Goal: Task Accomplishment & Management: Complete application form

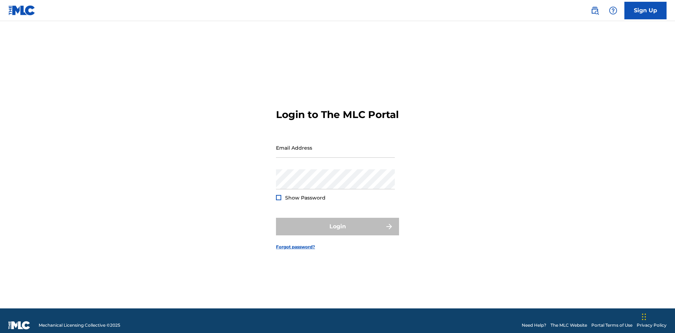
scroll to position [9, 0]
click at [335, 145] on input "Email Address" at bounding box center [335, 148] width 119 height 20
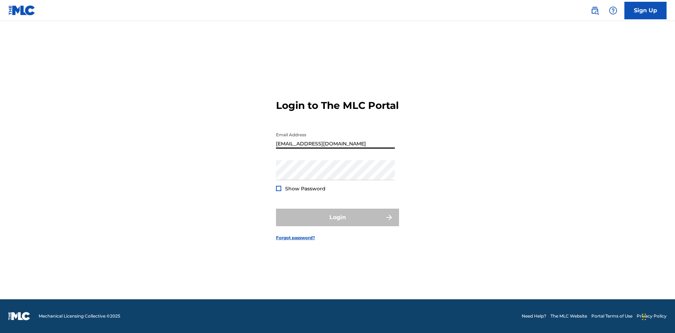
type input "[EMAIL_ADDRESS][DOMAIN_NAME]"
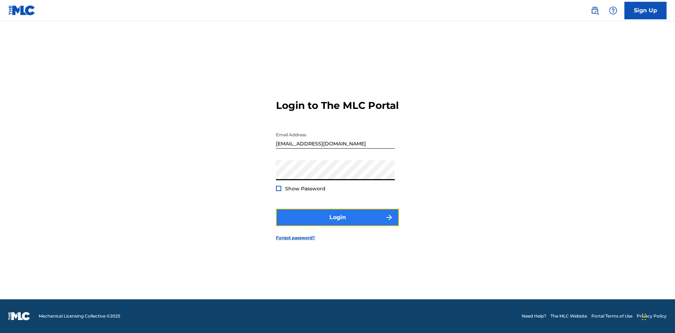
click at [338, 224] on button "Login" at bounding box center [337, 218] width 123 height 18
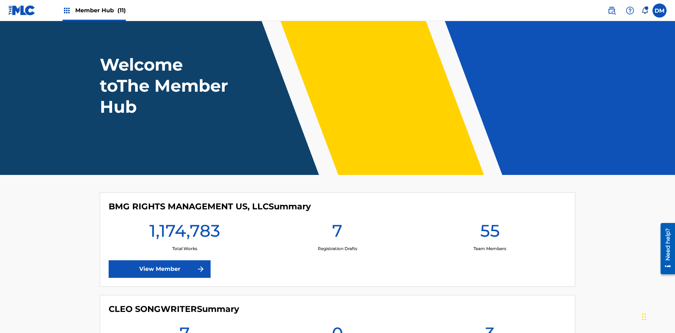
click at [100, 10] on span "Member Hub (11)" at bounding box center [100, 10] width 51 height 8
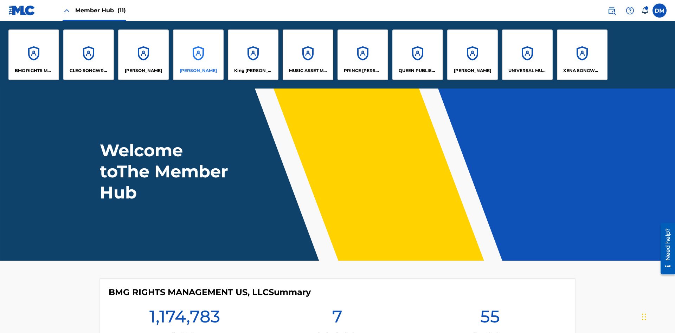
click at [198, 71] on p "[PERSON_NAME]" at bounding box center [198, 71] width 37 height 6
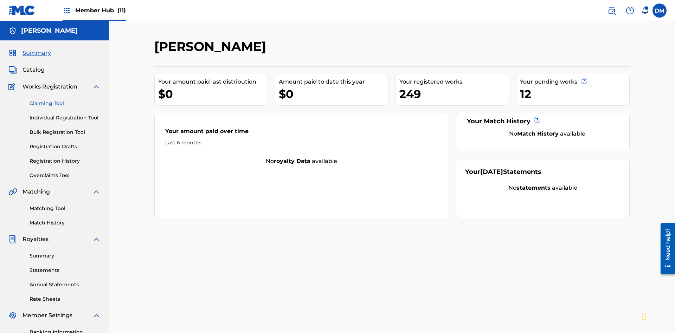
click at [65, 100] on link "Claiming Tool" at bounding box center [65, 103] width 71 height 7
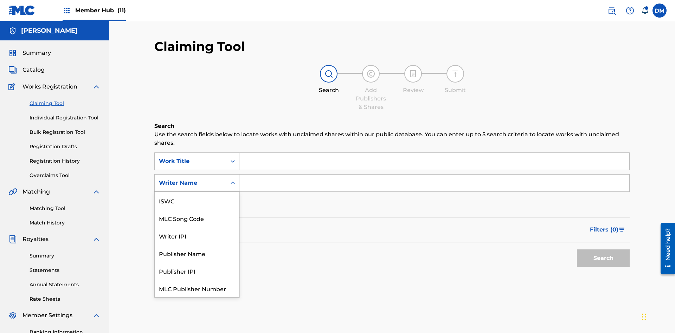
click at [197, 210] on div "MLC Song Code" at bounding box center [197, 219] width 84 height 18
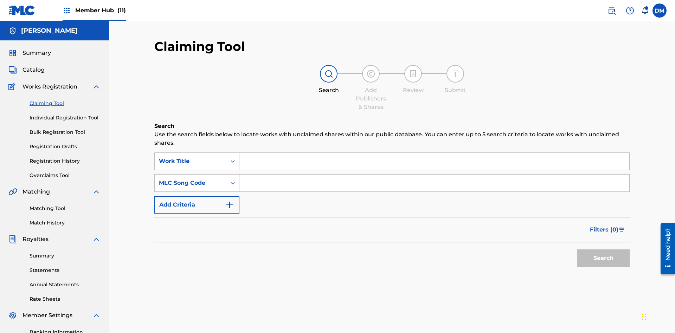
click at [434, 153] on input "Search Form" at bounding box center [434, 161] width 390 height 17
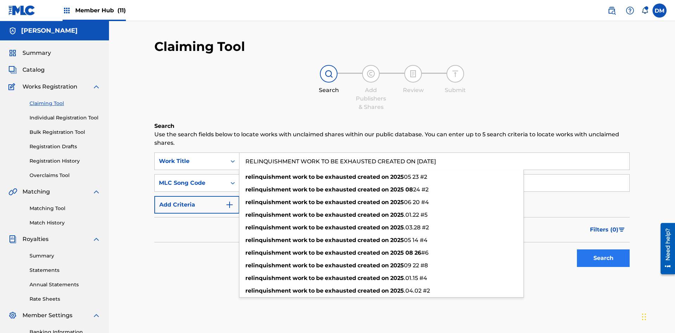
click at [434, 175] on input "Search Form" at bounding box center [434, 183] width 390 height 17
click at [603, 250] on button "Search" at bounding box center [603, 259] width 53 height 18
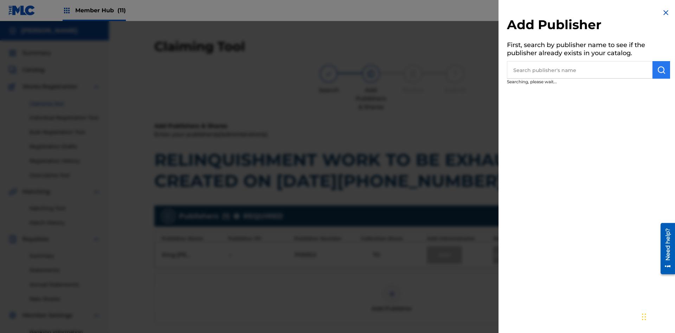
click at [580, 70] on input "text" at bounding box center [580, 70] width 146 height 18
type input "[PERSON_NAME]"
click at [661, 70] on img "submit" at bounding box center [661, 70] width 8 height 8
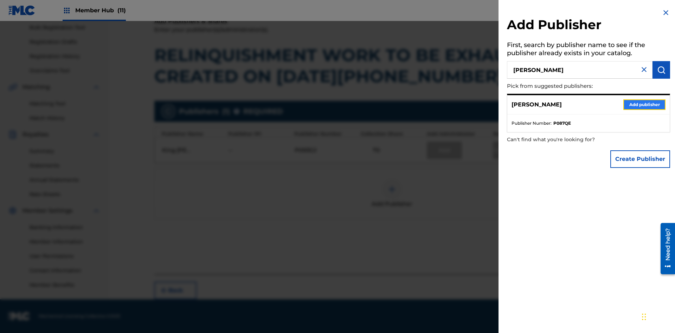
click at [645, 104] on button "Add publisher" at bounding box center [644, 105] width 42 height 11
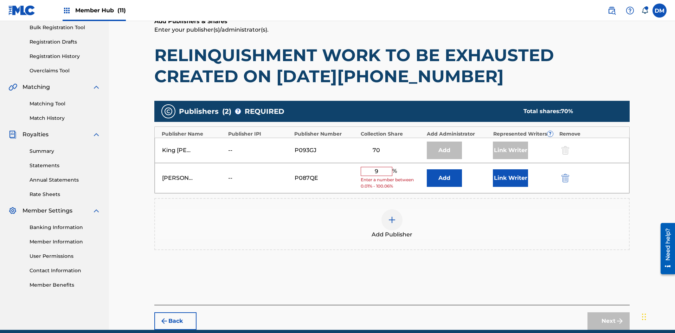
type input "90"
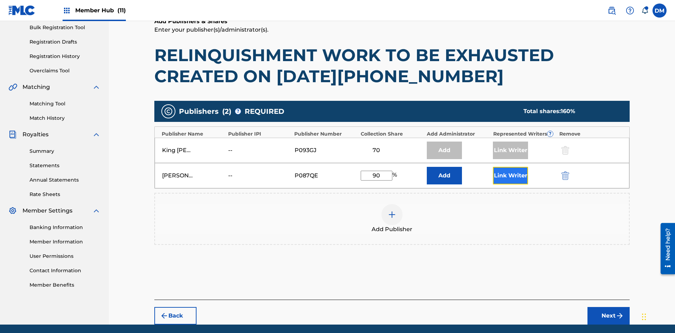
click at [511, 167] on button "Link Writer" at bounding box center [510, 176] width 35 height 18
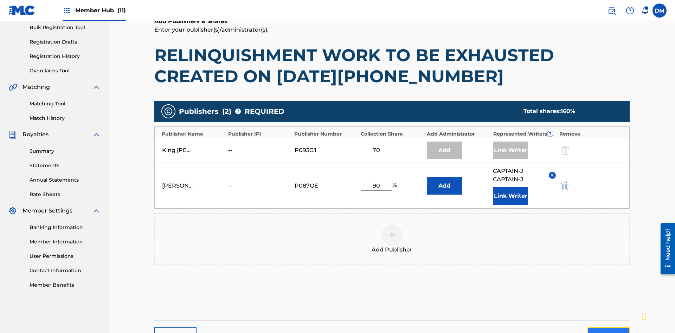
click at [609, 328] on button "Next" at bounding box center [609, 337] width 42 height 18
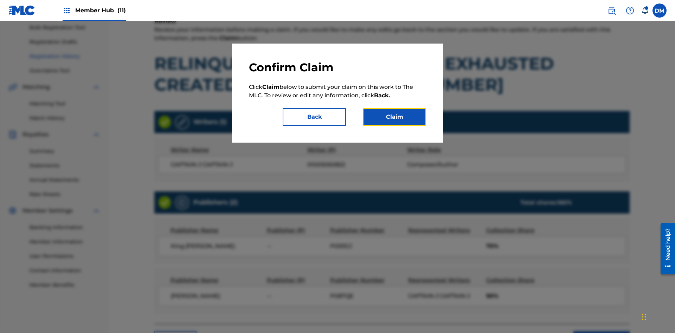
click at [395, 117] on button "Claim" at bounding box center [394, 117] width 63 height 18
click at [65, 58] on link "Registration History" at bounding box center [65, 56] width 71 height 7
